Goal: Navigation & Orientation: Find specific page/section

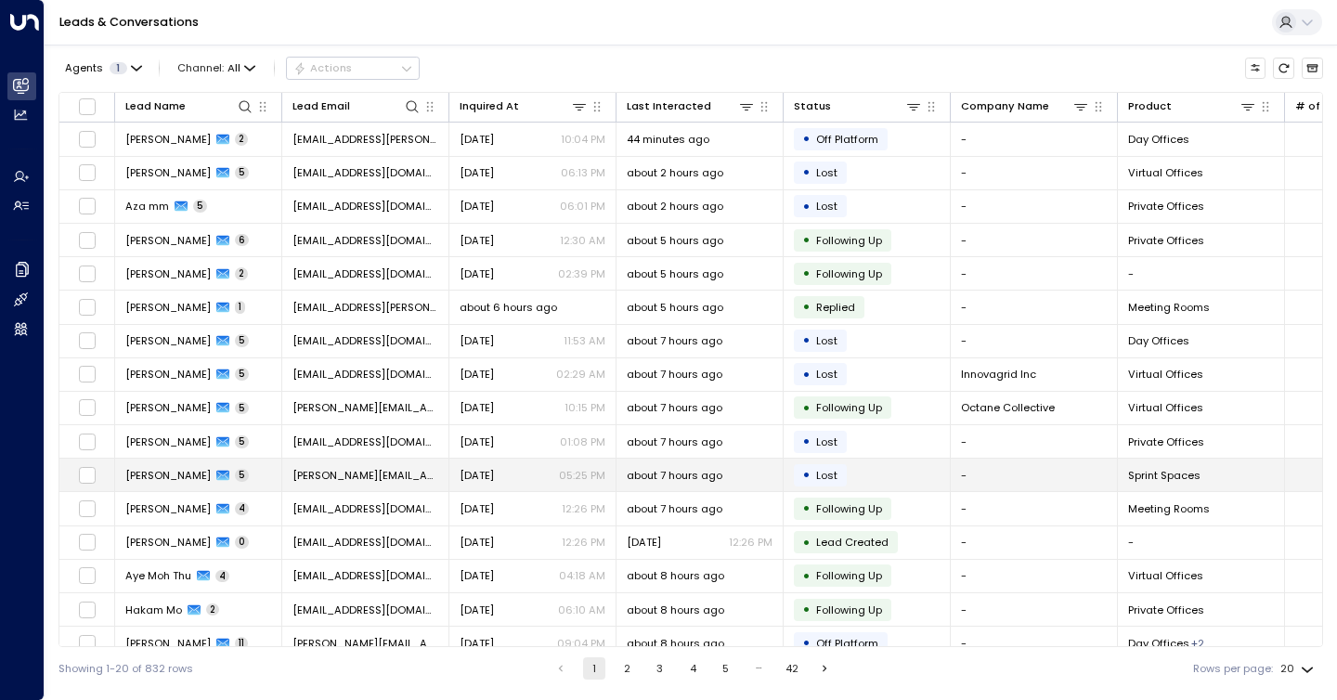
click at [164, 483] on span "[PERSON_NAME]" at bounding box center [167, 475] width 85 height 15
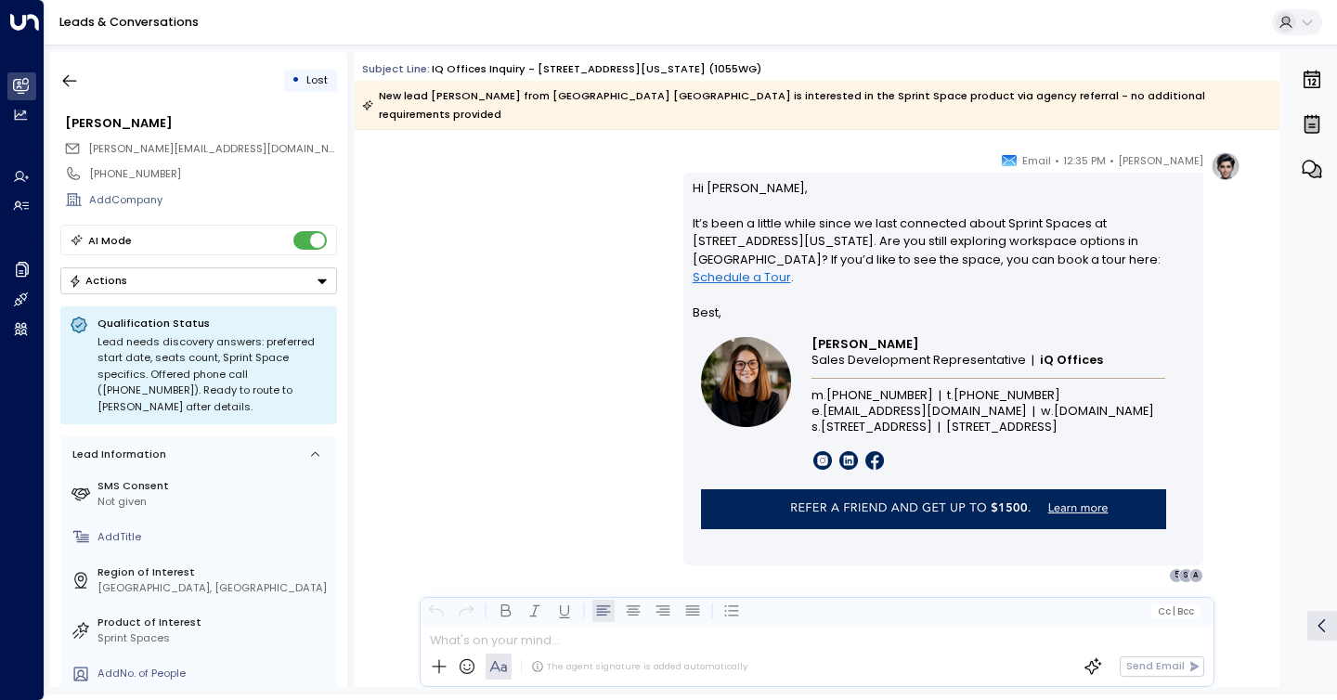
scroll to position [4067, 0]
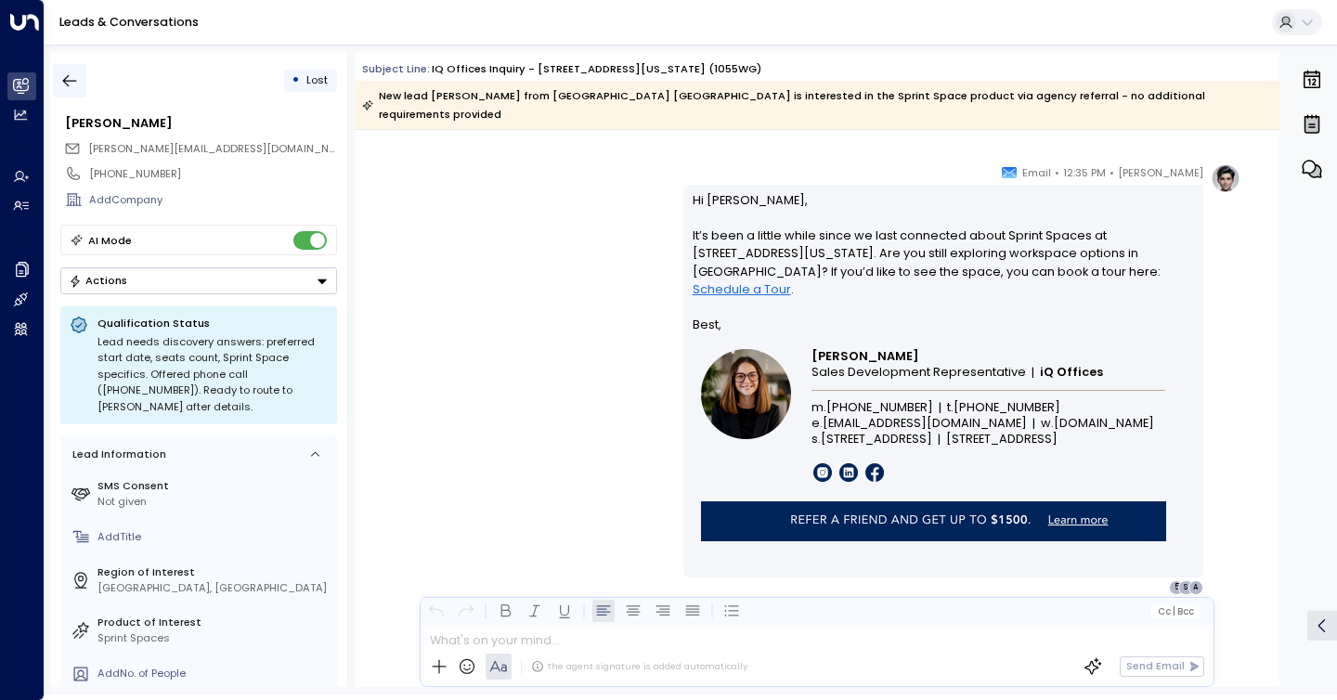
click at [84, 78] on button "button" at bounding box center [69, 80] width 33 height 33
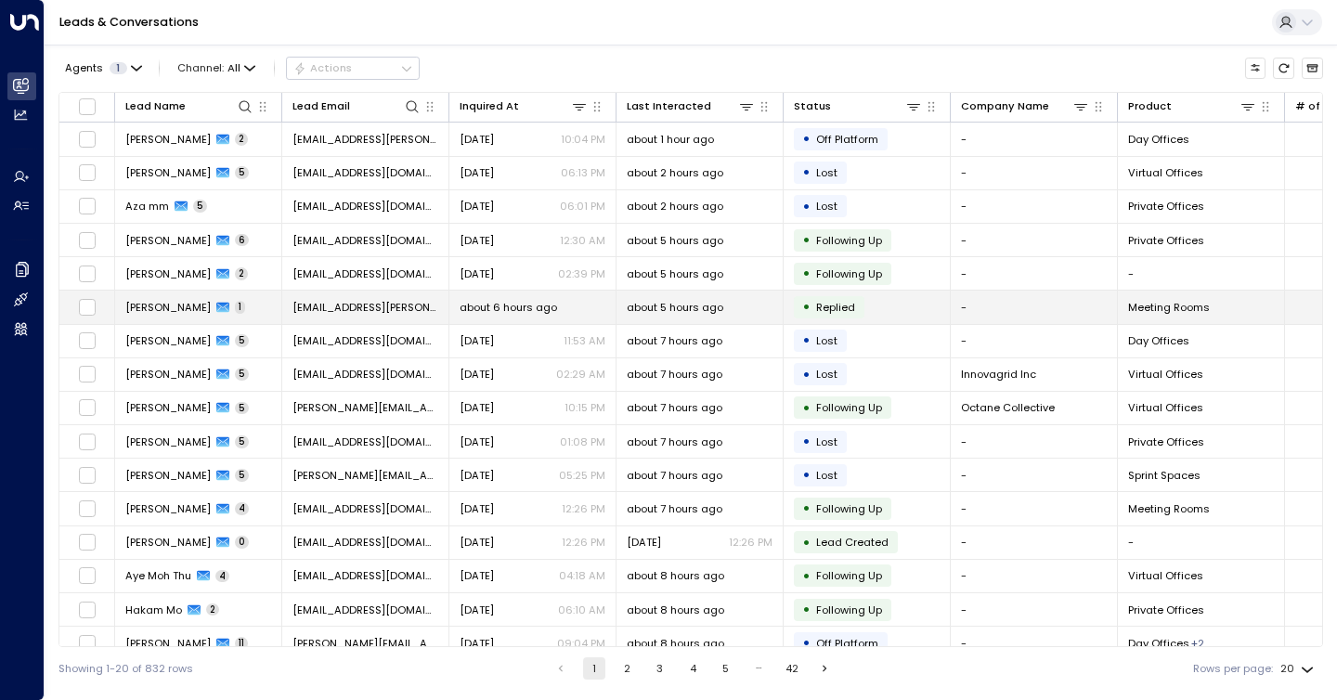
click at [185, 316] on td "[PERSON_NAME] 1" at bounding box center [198, 307] width 167 height 32
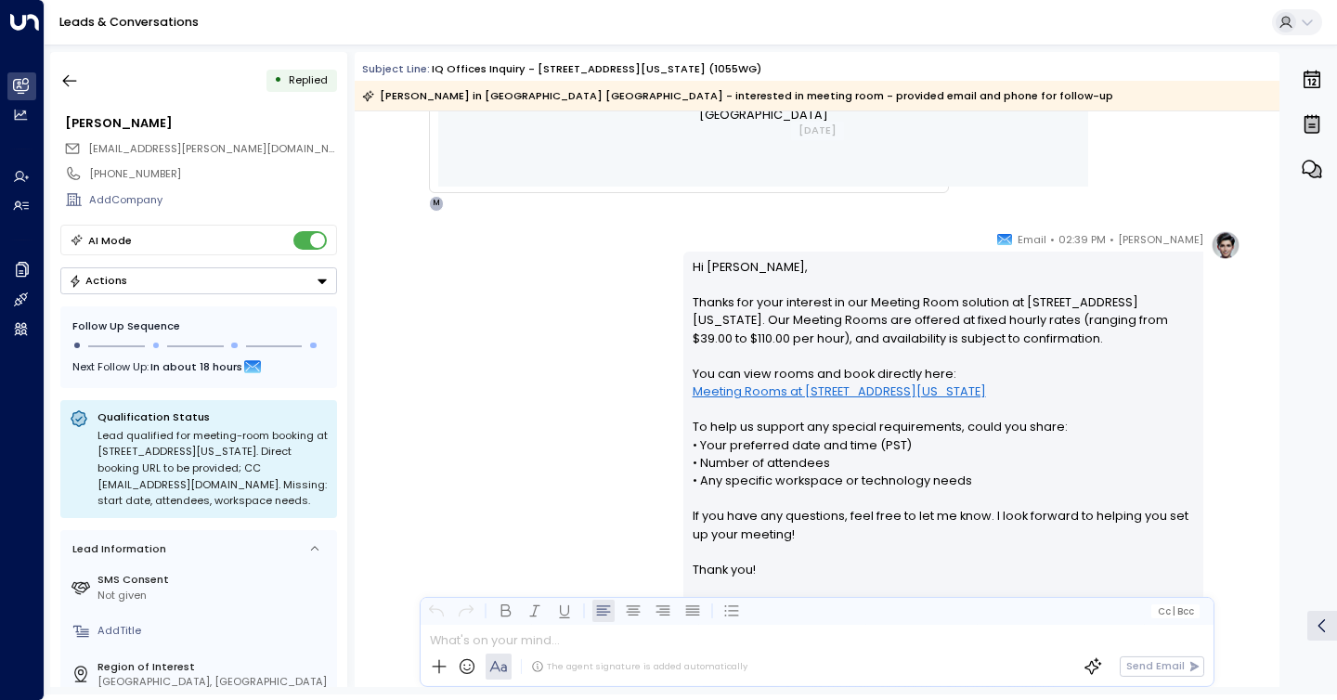
scroll to position [1229, 0]
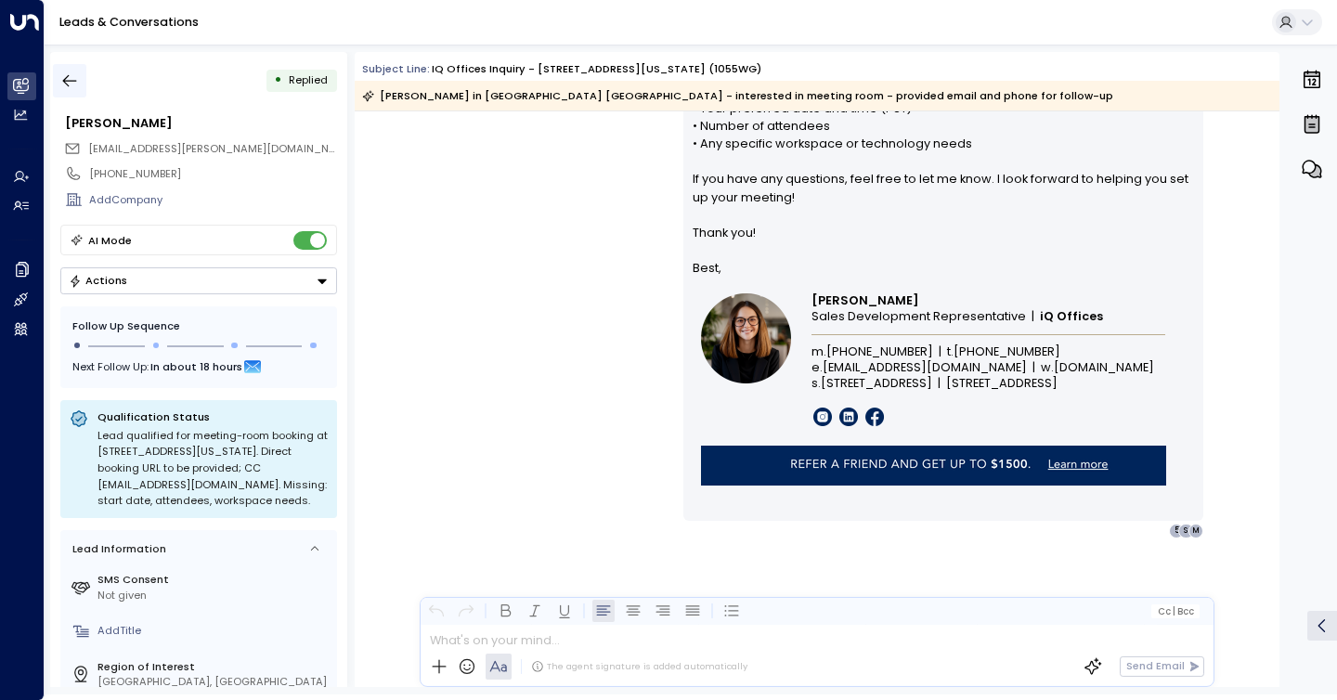
click at [78, 75] on icon "button" at bounding box center [69, 80] width 19 height 19
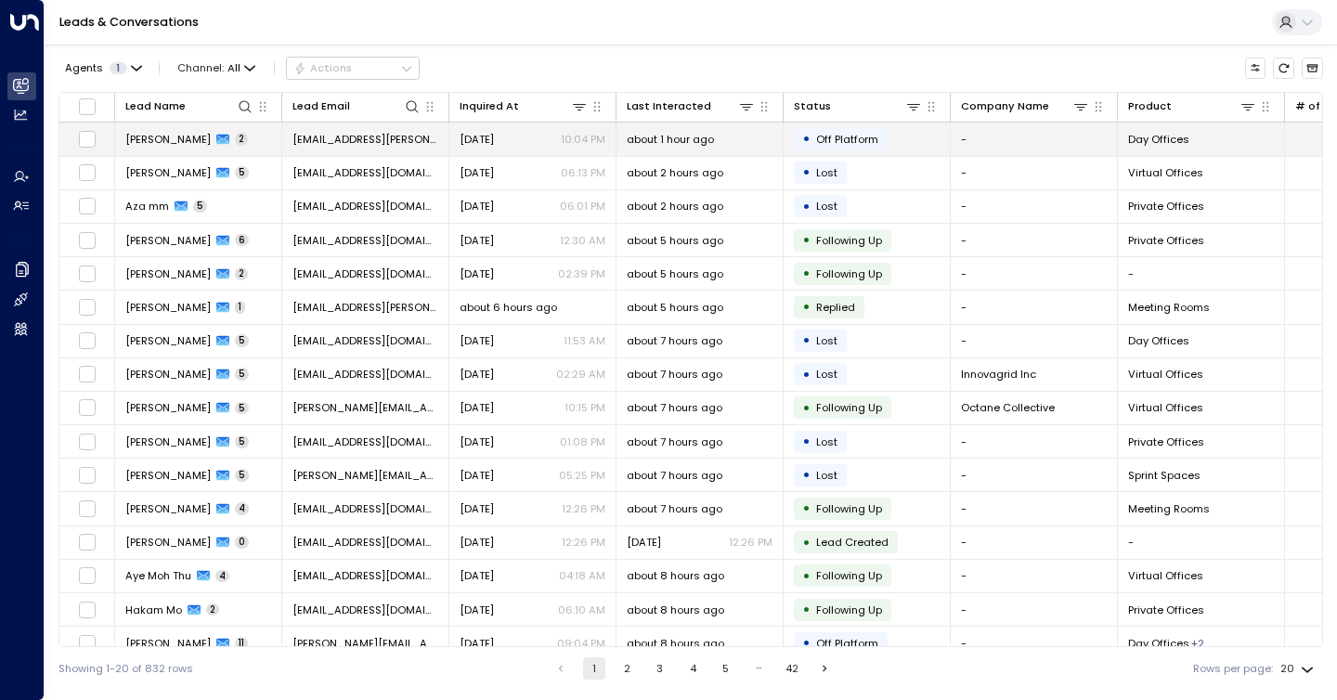
click at [216, 145] on icon at bounding box center [222, 139] width 13 height 13
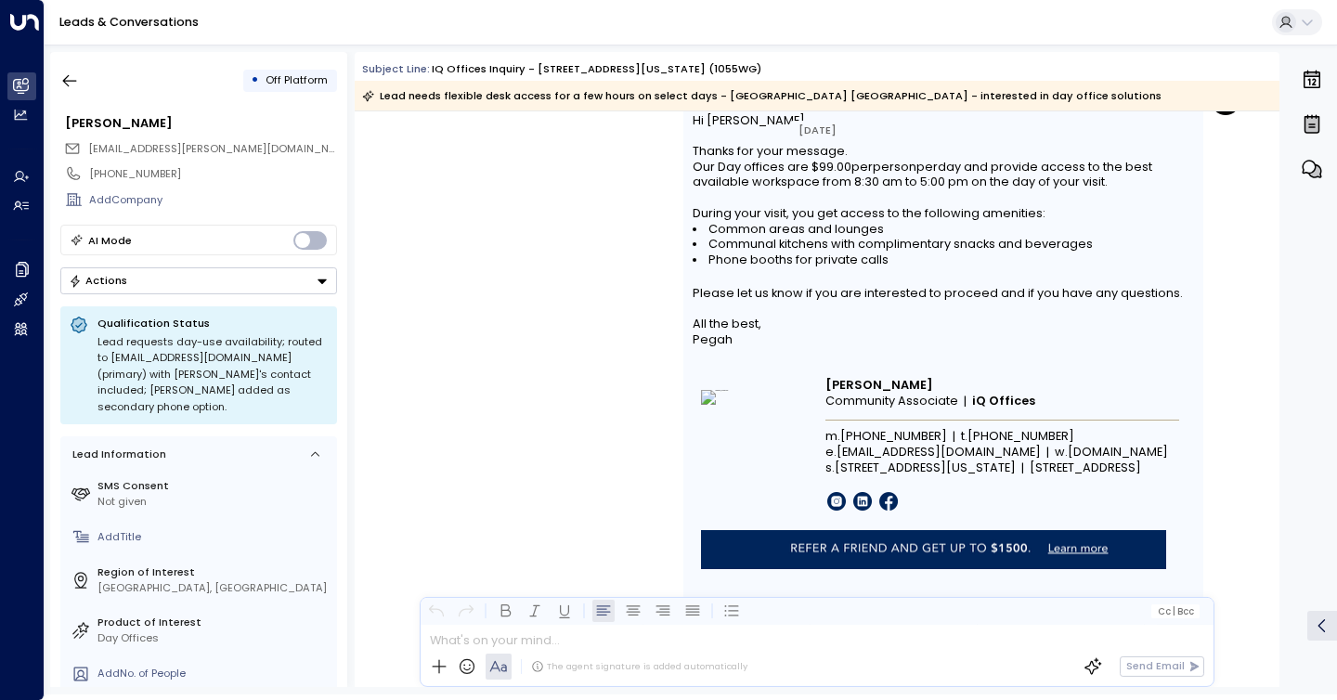
scroll to position [1945, 0]
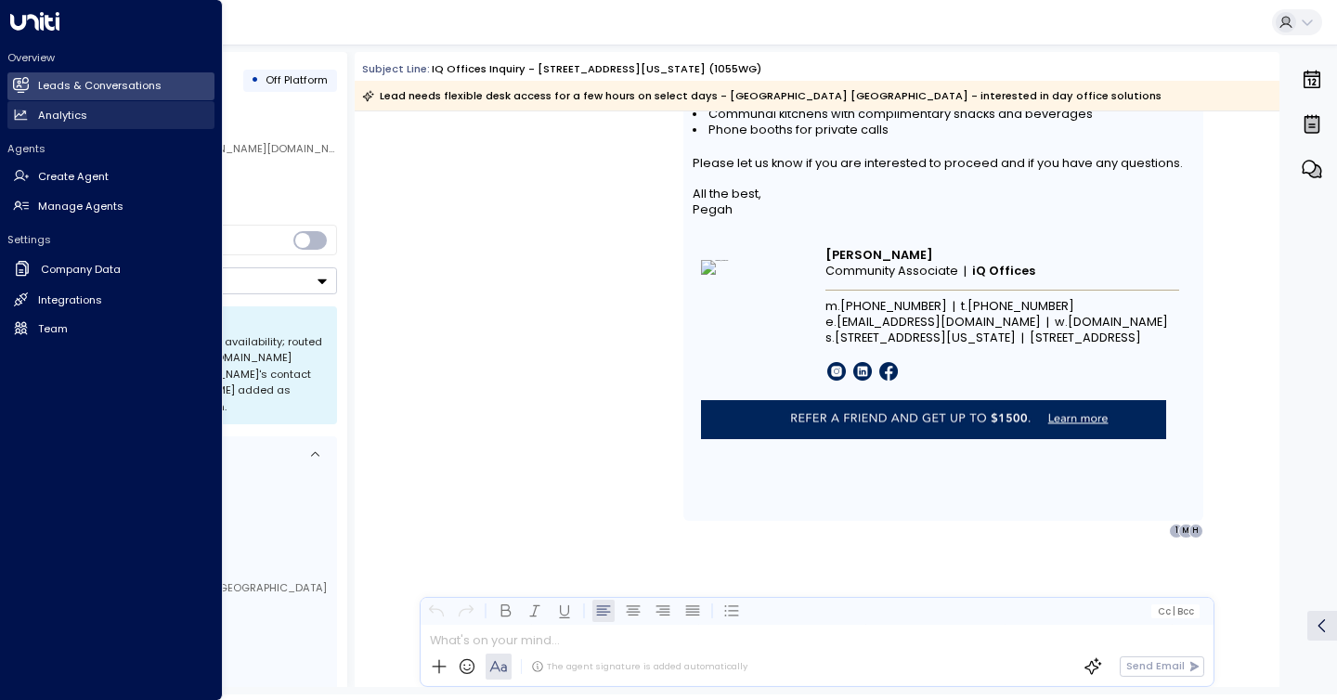
click at [32, 110] on link "Analytics Analytics" at bounding box center [110, 115] width 207 height 28
